Goal: Information Seeking & Learning: Learn about a topic

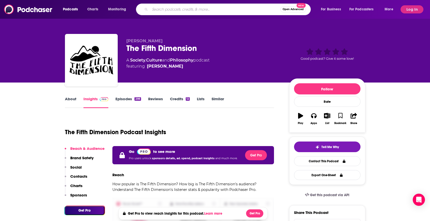
click at [187, 6] on input "Search podcasts, credits, & more..." at bounding box center [215, 9] width 130 height 8
type input "live savage"
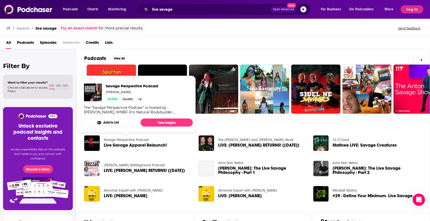
click at [131, 139] on link "Savage Perspective Podcast" at bounding box center [126, 140] width 45 height 4
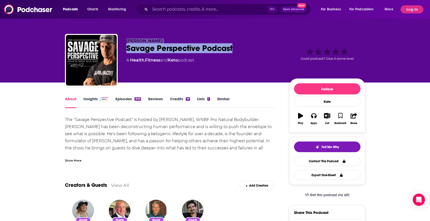
drag, startPoint x: 214, startPoint y: 47, endPoint x: 135, endPoint y: 42, distance: 78.7
click at [123, 37] on div "[PERSON_NAME] [PERSON_NAME] Perspective Podcast A Health , Fitness and [PERSON_…" at bounding box center [215, 61] width 300 height 55
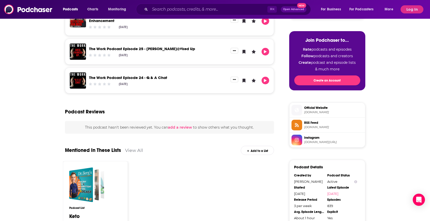
scroll to position [27, 0]
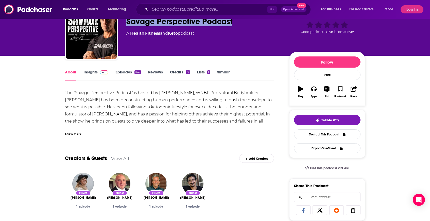
click at [95, 76] on link "Insights" at bounding box center [95, 76] width 25 height 12
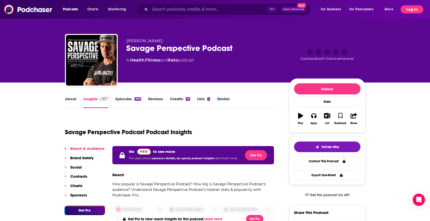
click at [418, 10] on button "Log In" at bounding box center [411, 9] width 23 height 8
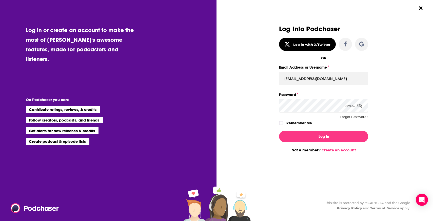
click at [323, 130] on div "Log In Not a member? Create an account" at bounding box center [323, 140] width 89 height 26
click at [321, 134] on button "Log In" at bounding box center [323, 137] width 89 height 12
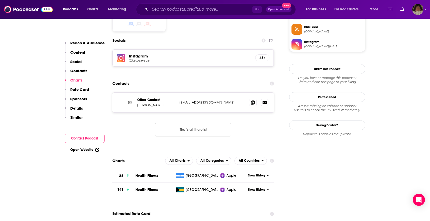
scroll to position [494, 0]
